Goal: Navigation & Orientation: Find specific page/section

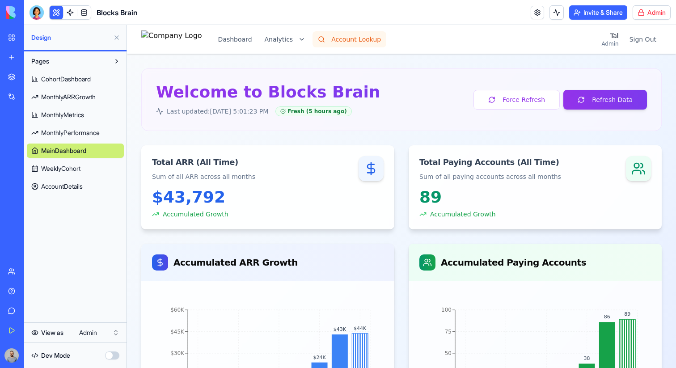
click at [357, 38] on button "Account Lookup" at bounding box center [350, 39] width 74 height 16
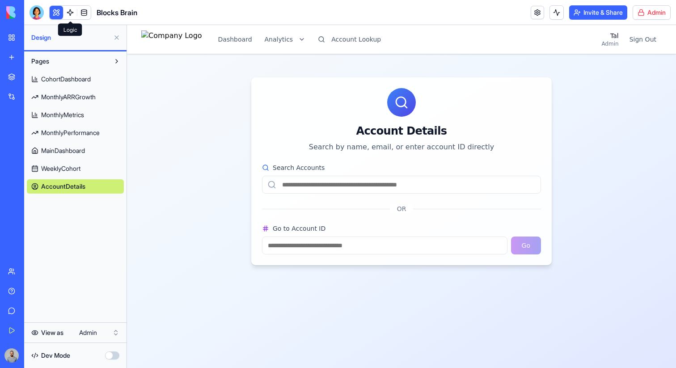
click at [69, 14] on link at bounding box center [70, 12] width 13 height 13
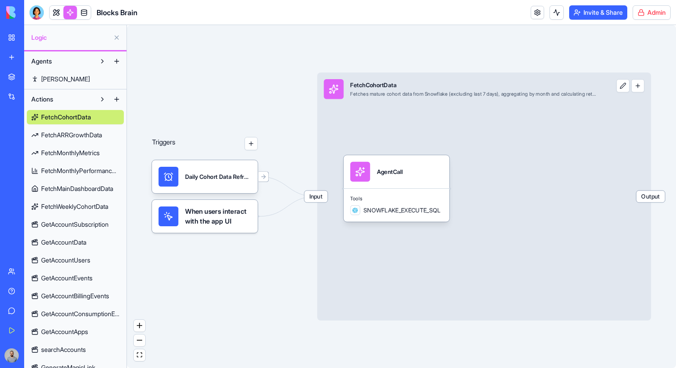
click at [120, 39] on button at bounding box center [117, 37] width 14 height 14
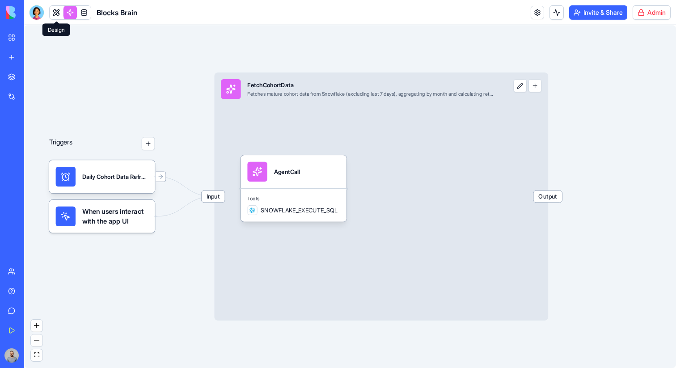
click at [59, 14] on link at bounding box center [56, 12] width 13 height 13
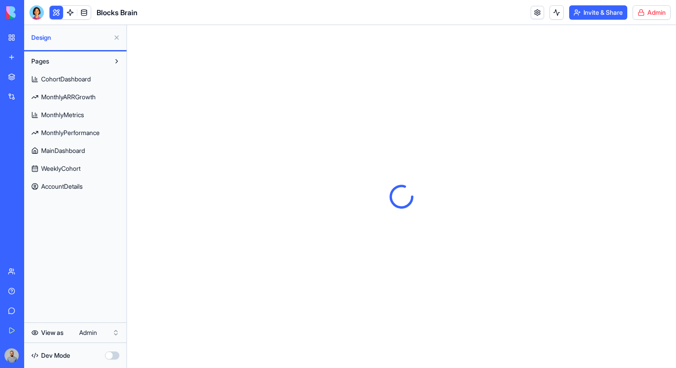
click at [119, 41] on button at bounding box center [117, 37] width 14 height 14
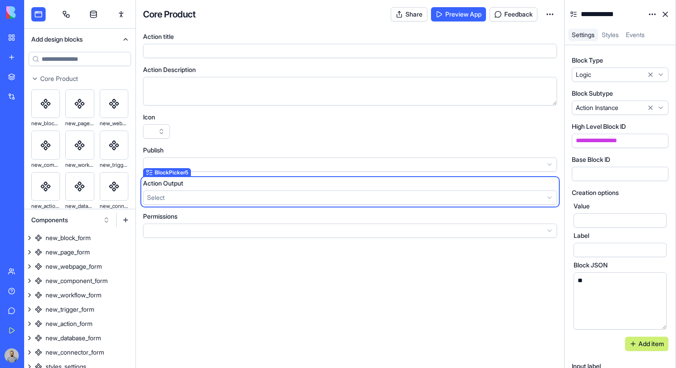
scroll to position [210, 0]
